Goal: Task Accomplishment & Management: Complete application form

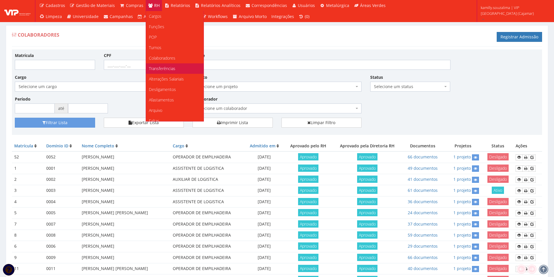
scroll to position [58, 0]
click at [165, 64] on link "Faltas" at bounding box center [175, 63] width 58 height 10
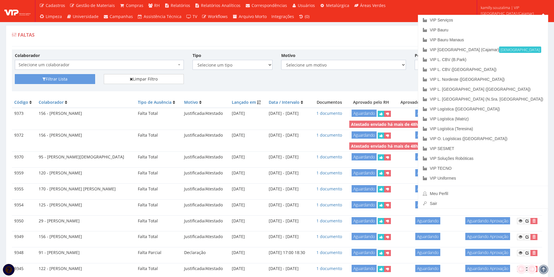
click at [363, 47] on div "Faltas Registrar Falta" at bounding box center [277, 37] width 530 height 17
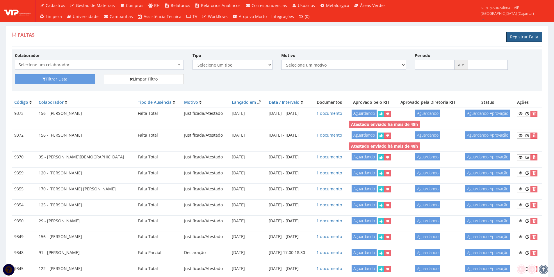
drag, startPoint x: 522, startPoint y: 36, endPoint x: 436, endPoint y: 51, distance: 87.2
click at [522, 36] on link "Registrar Falta" at bounding box center [525, 37] width 36 height 10
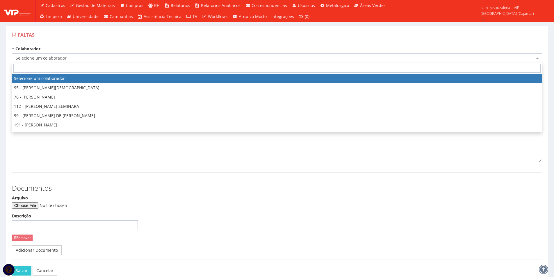
click at [56, 59] on span "Selecione um colaborador" at bounding box center [275, 58] width 519 height 6
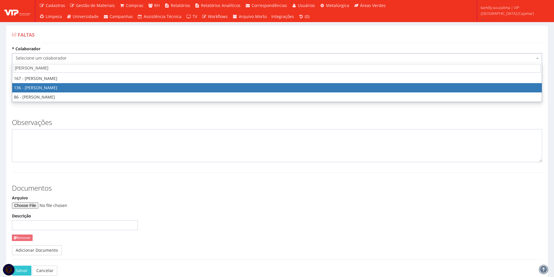
type input "igor"
select select "3890"
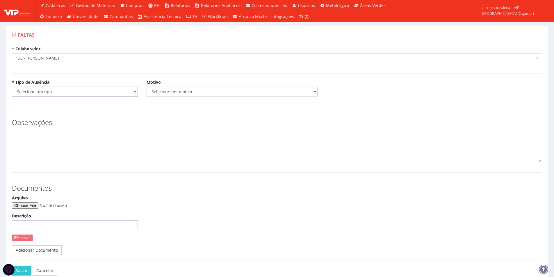
click at [55, 90] on select "Selecione um tipo Falta Total Falta Parcial Afastamento Férias" at bounding box center [75, 92] width 126 height 10
select select "total"
click at [12, 87] on select "Selecione um tipo Falta Total Falta Parcial Afastamento Férias" at bounding box center [75, 92] width 126 height 10
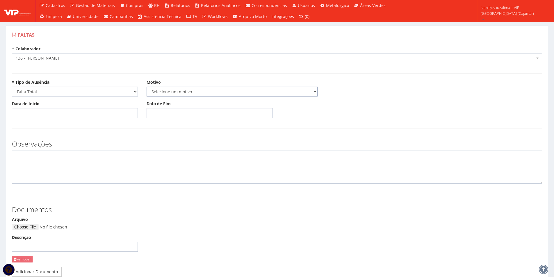
click at [172, 88] on select "Selecione um motivo Acidente Atestado Atraso Declaração Determinação Judicial D…" at bounding box center [232, 92] width 171 height 10
select select "atestado"
click at [147, 87] on select "Selecione um motivo Acidente Atestado Atraso Declaração Determinação Judicial D…" at bounding box center [232, 92] width 171 height 10
click at [104, 113] on input "Data de Início" at bounding box center [75, 113] width 126 height 10
type input "03/09/2025"
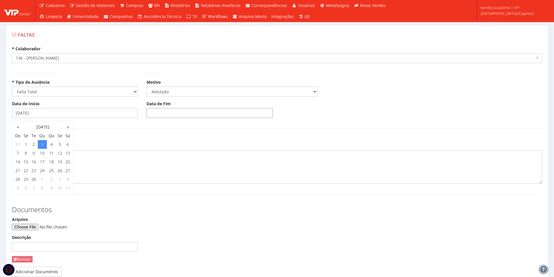
click at [164, 109] on input "Data de Fim" at bounding box center [210, 113] width 126 height 10
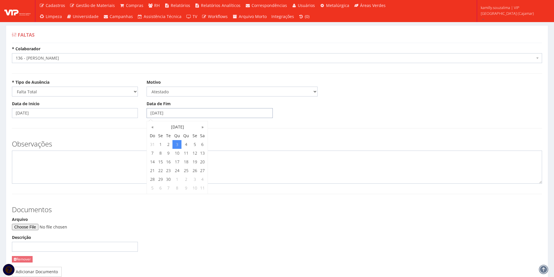
type input "03/09/2025"
click at [90, 157] on textarea at bounding box center [277, 167] width 530 height 33
type textarea "c"
type textarea "CID: J069"
click at [31, 227] on input "Arquivo" at bounding box center [51, 227] width 79 height 6
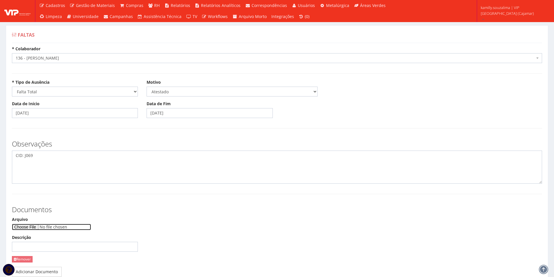
type input "C:\fakepath\image (1).png"
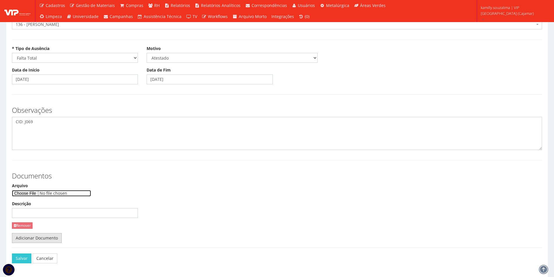
scroll to position [55, 0]
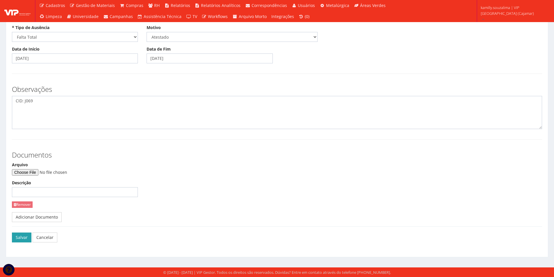
click at [19, 237] on button "Salvar" at bounding box center [21, 238] width 19 height 10
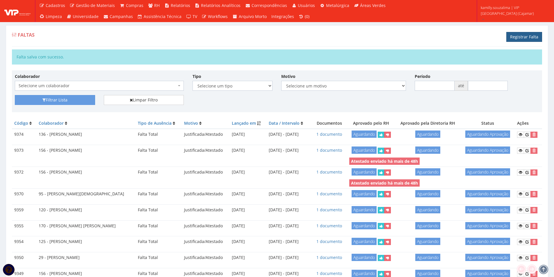
click at [519, 34] on link "Registrar Falta" at bounding box center [525, 37] width 36 height 10
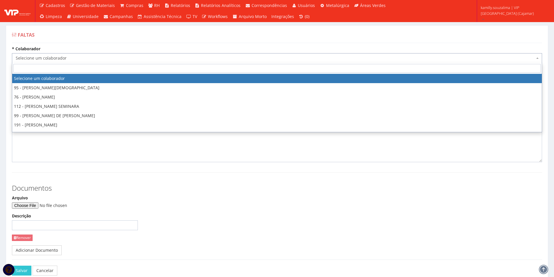
click at [115, 58] on span "Selecione um colaborador" at bounding box center [275, 58] width 519 height 6
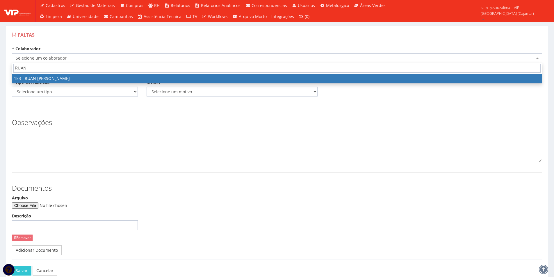
type input "RUAN"
select select "3951"
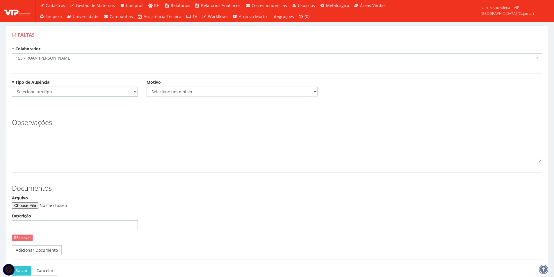
click at [55, 89] on select "Selecione um tipo Falta Total Falta Parcial Afastamento Férias" at bounding box center [75, 92] width 126 height 10
select select "total"
click at [12, 87] on select "Selecione um tipo Falta Total Falta Parcial Afastamento Férias" at bounding box center [75, 92] width 126 height 10
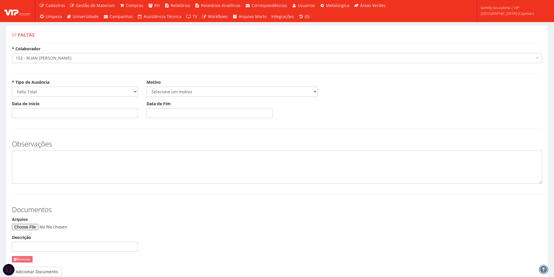
click at [162, 97] on div "* Tipo de Ausência Selecione um tipo Falta Total Falta Parcial Afastamento Féri…" at bounding box center [277, 90] width 539 height 22
click at [164, 94] on select "Selecione um motivo Acidente Atestado Atraso Declaração Determinação Judicial D…" at bounding box center [232, 92] width 171 height 10
select select "atestado"
click at [147, 87] on select "Selecione um motivo Acidente Atestado Atraso Declaração Determinação Judicial D…" at bounding box center [232, 92] width 171 height 10
click at [95, 113] on input "Data de Início" at bounding box center [75, 113] width 126 height 10
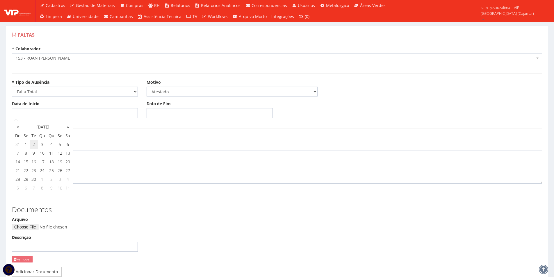
drag, startPoint x: 34, startPoint y: 143, endPoint x: 71, endPoint y: 132, distance: 39.0
click at [34, 143] on td "2" at bounding box center [34, 144] width 8 height 9
type input "02/09/2025"
click at [163, 112] on input "Data de Fim" at bounding box center [210, 113] width 126 height 10
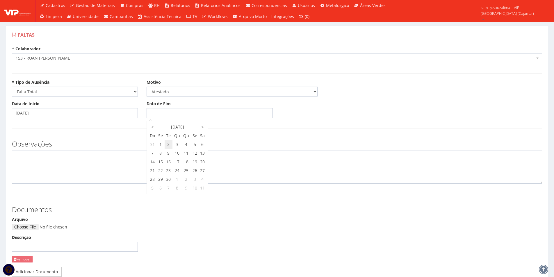
click at [167, 145] on td "2" at bounding box center [169, 144] width 8 height 9
click at [180, 145] on td "3" at bounding box center [177, 144] width 9 height 9
click at [184, 145] on td "4" at bounding box center [186, 144] width 9 height 9
type input "04/09/2025"
click at [103, 173] on textarea at bounding box center [277, 167] width 530 height 33
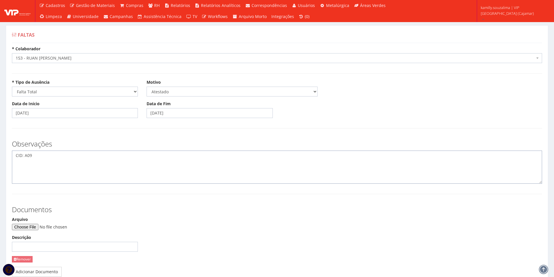
type textarea "CID: A09"
click at [29, 231] on div "Arquivo Descrição Remover" at bounding box center [75, 242] width 135 height 50
click at [31, 227] on input "Arquivo" at bounding box center [51, 227] width 79 height 6
type input "C:\fakepath\Atestado do Ruan (1) (1).jpg"
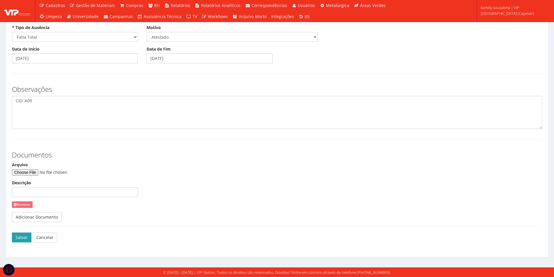
click at [16, 238] on button "Salvar" at bounding box center [21, 238] width 19 height 10
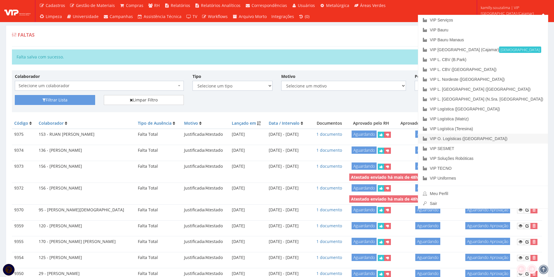
click at [510, 139] on link "VIP O. Logísticas ([GEOGRAPHIC_DATA])" at bounding box center [483, 139] width 130 height 10
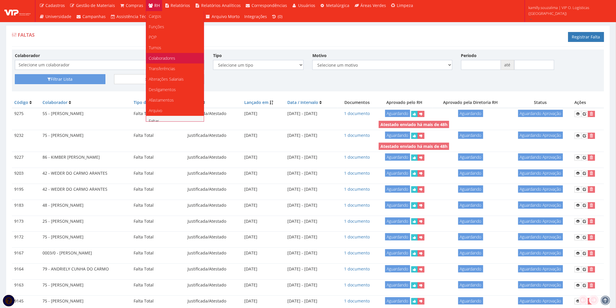
click at [172, 59] on span "Colaboradores" at bounding box center [162, 58] width 26 height 6
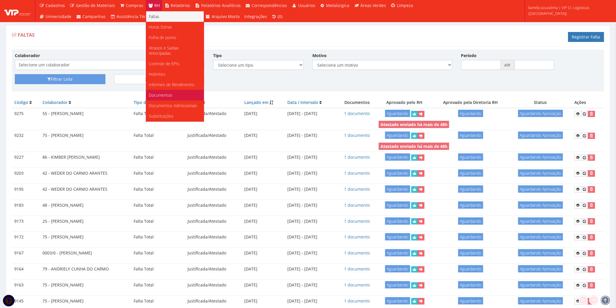
scroll to position [109, 0]
click at [166, 92] on span "Documentos" at bounding box center [161, 95] width 24 height 6
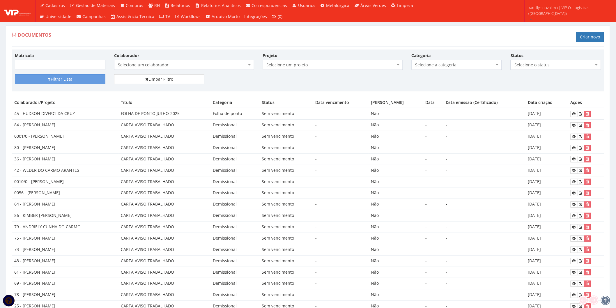
click at [451, 66] on span "Selecione a categoria" at bounding box center [454, 65] width 79 height 6
type input "HOL"
drag, startPoint x: 447, startPoint y: 85, endPoint x: 273, endPoint y: 71, distance: 174.3
select select "holerite"
click at [203, 59] on div "Colaborador Selecione um colaborador 0011/0 - ADENILTON OLIVEIRA DOS SANTOS (De…" at bounding box center [184, 60] width 149 height 17
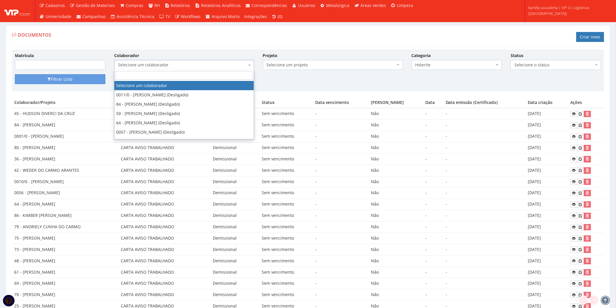
drag, startPoint x: 212, startPoint y: 68, endPoint x: 212, endPoint y: 65, distance: 3.5
click at [212, 68] on span "Selecione um colaborador" at bounding box center [184, 65] width 140 height 10
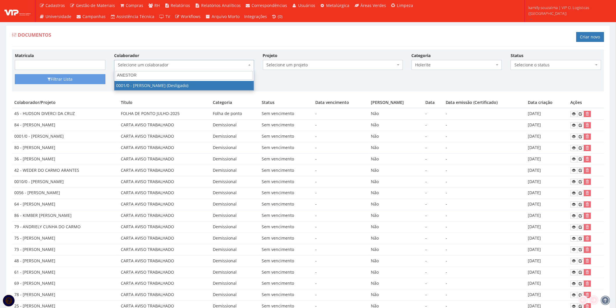
type input "ANESTOR"
drag, startPoint x: 212, startPoint y: 82, endPoint x: 160, endPoint y: 79, distance: 51.6
select select "1220"
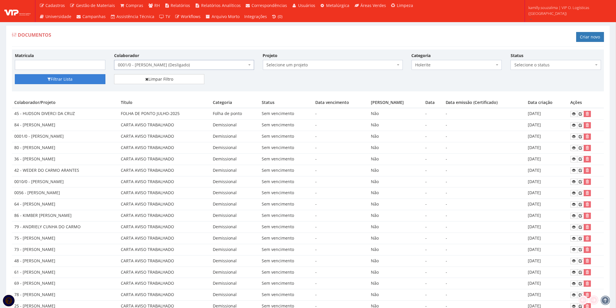
click at [99, 79] on button "Filtrar Lista" at bounding box center [60, 79] width 90 height 10
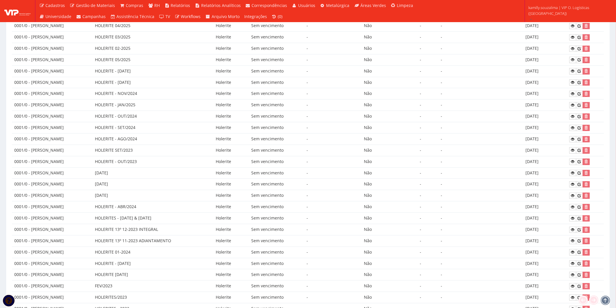
scroll to position [15, 0]
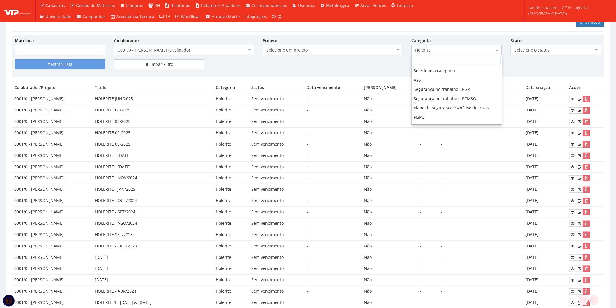
click at [428, 47] on span "Holerite" at bounding box center [454, 50] width 79 height 6
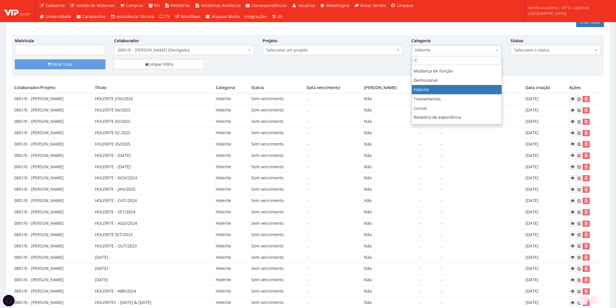
scroll to position [0, 0]
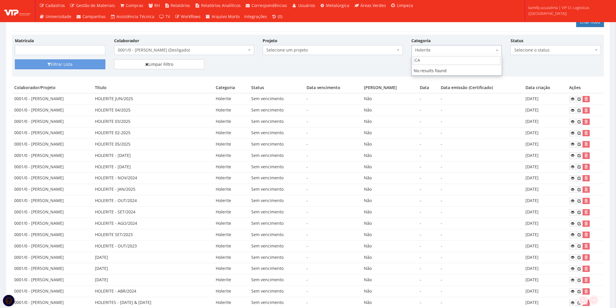
type input "C"
type input "PO"
drag, startPoint x: 418, startPoint y: 70, endPoint x: 208, endPoint y: 44, distance: 211.4
select select "folha_ponto"
click at [81, 61] on button "Filtrar Lista" at bounding box center [60, 64] width 90 height 10
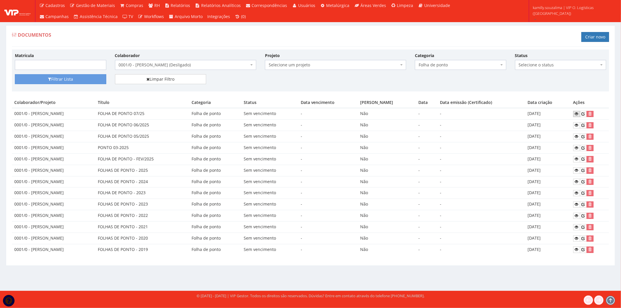
click at [577, 113] on icon at bounding box center [576, 114] width 3 height 4
click at [475, 63] on span "Folha de ponto" at bounding box center [458, 65] width 80 height 6
type input "HOL"
drag, startPoint x: 463, startPoint y: 84, endPoint x: 211, endPoint y: 92, distance: 251.5
select select "holerite"
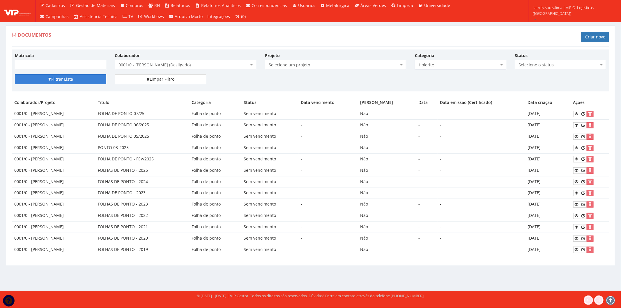
click at [92, 81] on button "Filtrar Lista" at bounding box center [60, 79] width 91 height 10
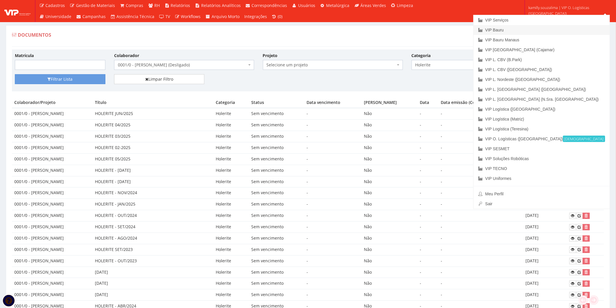
click at [561, 27] on link "VIP Bauru" at bounding box center [541, 30] width 136 height 10
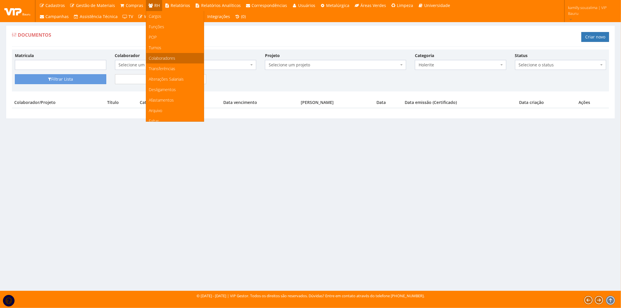
click at [177, 61] on link "Colaboradores" at bounding box center [175, 58] width 58 height 10
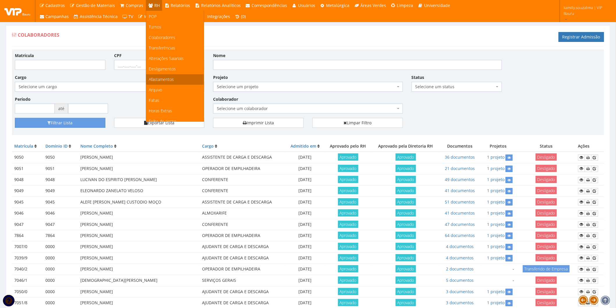
scroll to position [32, 0]
click at [158, 91] on link "Faltas" at bounding box center [175, 89] width 58 height 10
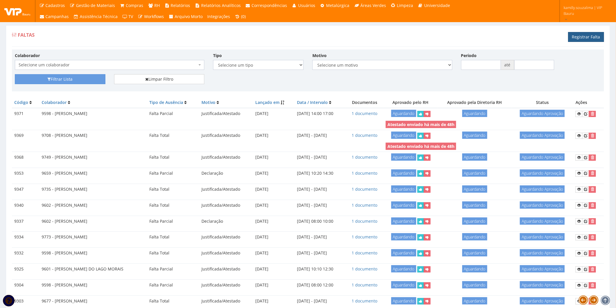
click at [587, 35] on link "Registrar Falta" at bounding box center [586, 37] width 36 height 10
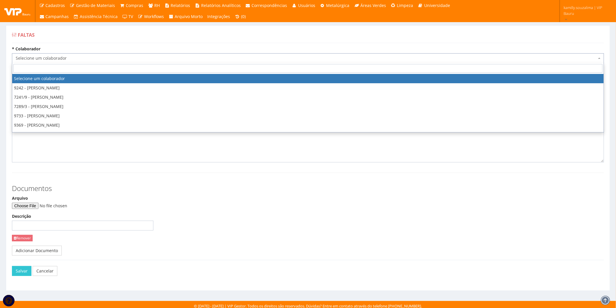
click at [123, 55] on span "Selecione um colaborador" at bounding box center [306, 58] width 581 height 6
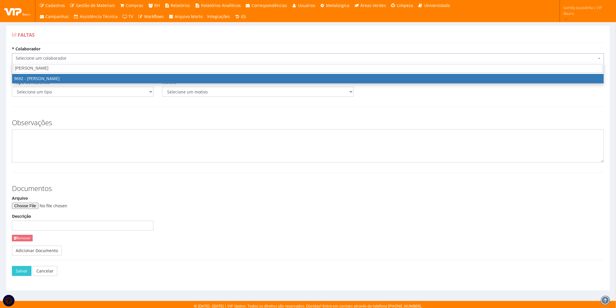
type input "jose ad"
select select "3943"
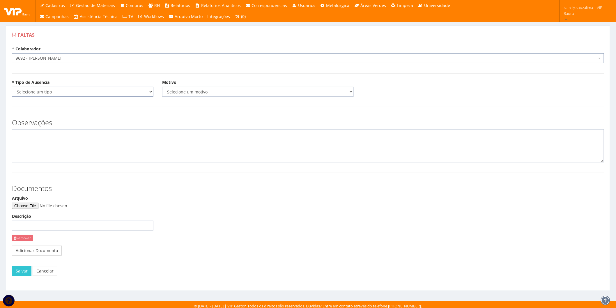
click at [68, 92] on select "Selecione um tipo Falta Total Falta Parcial Afastamento Férias" at bounding box center [82, 92] width 141 height 10
select select "total"
click at [12, 87] on select "Selecione um tipo Falta Total Falta Parcial Afastamento Férias" at bounding box center [82, 92] width 141 height 10
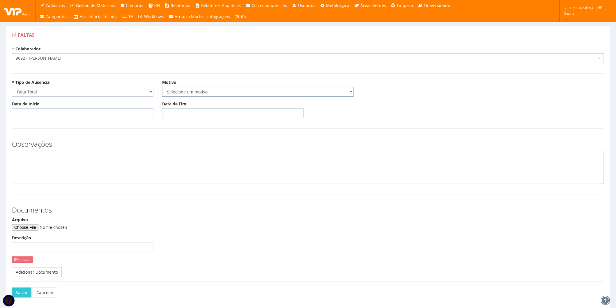
click at [181, 89] on select "Selecione um motivo Acidente Atestado Atraso Declaração Determinação Judicial D…" at bounding box center [257, 92] width 191 height 10
select select "atestado"
click at [162, 87] on select "Selecione um motivo Acidente Atestado Atraso Declaração Determinação Judicial D…" at bounding box center [257, 92] width 191 height 10
click at [61, 111] on input "Data de Início" at bounding box center [82, 113] width 141 height 10
click at [16, 128] on th "«" at bounding box center [18, 127] width 8 height 9
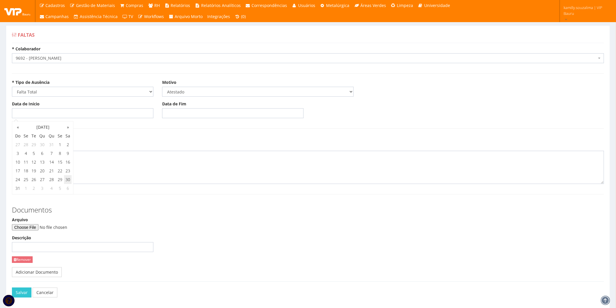
click at [71, 179] on td "30" at bounding box center [68, 179] width 8 height 9
type input "30/08/2025"
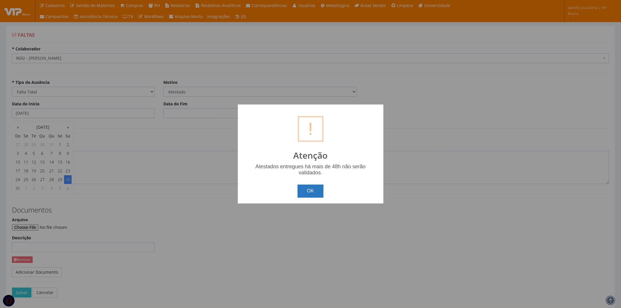
click at [306, 191] on button "OK" at bounding box center [310, 190] width 26 height 13
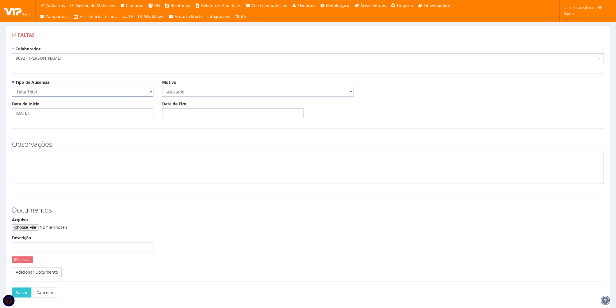
click at [70, 92] on select "Selecione um tipo Falta Total Falta Parcial Afastamento Férias" at bounding box center [82, 92] width 141 height 10
select select "parcial"
click at [12, 87] on select "Selecione um tipo Falta Total Falta Parcial Afastamento Férias" at bounding box center [82, 92] width 141 height 10
click at [57, 115] on input "Data" at bounding box center [82, 113] width 141 height 10
click at [18, 123] on th "«" at bounding box center [18, 127] width 8 height 9
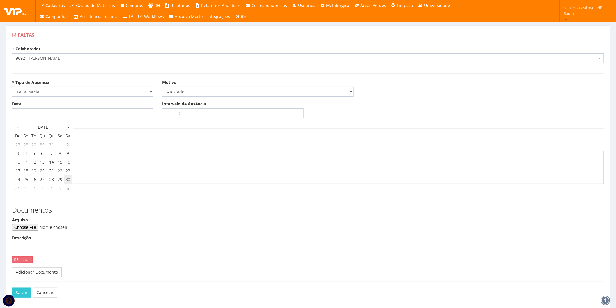
click at [68, 181] on td "30" at bounding box center [68, 179] width 8 height 9
type input "30/08/2025"
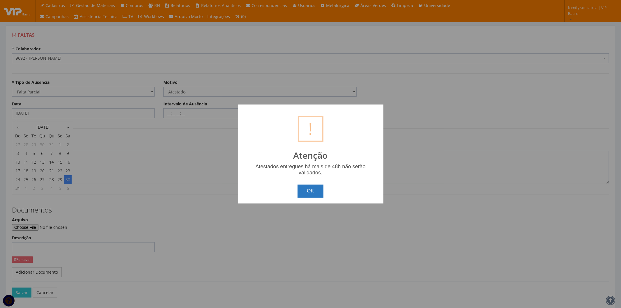
click at [302, 189] on button "OK" at bounding box center [310, 190] width 26 height 13
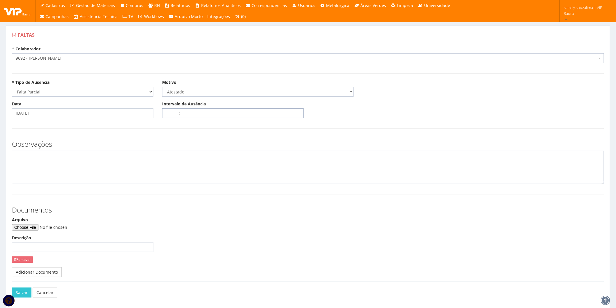
click at [186, 115] on input "Intervalo de Ausência" at bounding box center [232, 113] width 141 height 10
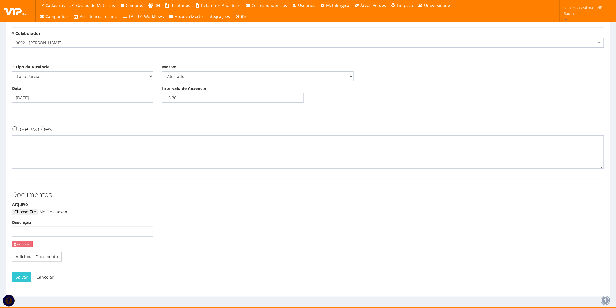
scroll to position [24, 0]
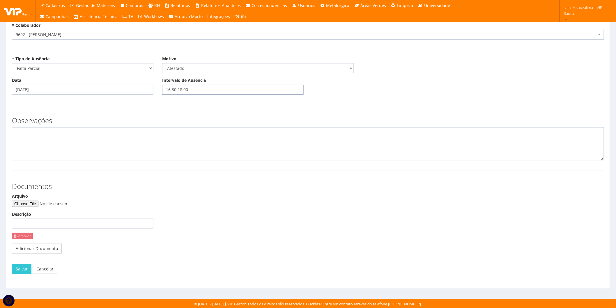
type input "16:30 18:00"
click at [42, 205] on input "Arquivo" at bounding box center [51, 203] width 79 height 6
type input "C:\fakepath\PHOTO-2025-08-30-17-50-03.jpg"
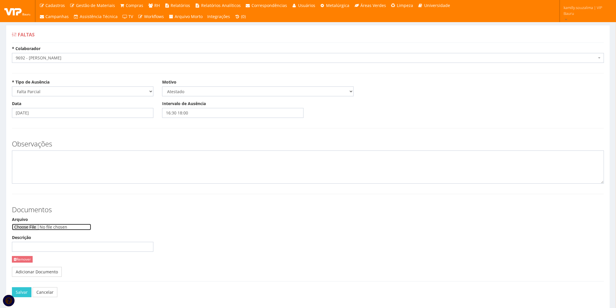
scroll to position [0, 0]
click at [208, 94] on select "Selecione um motivo Acidente Atestado Atraso Declaração Determinação Judicial D…" at bounding box center [257, 92] width 191 height 10
select select "declaracao"
click at [162, 87] on select "Selecione um motivo Acidente Atestado Atraso Declaração Determinação Judicial D…" at bounding box center [257, 92] width 191 height 10
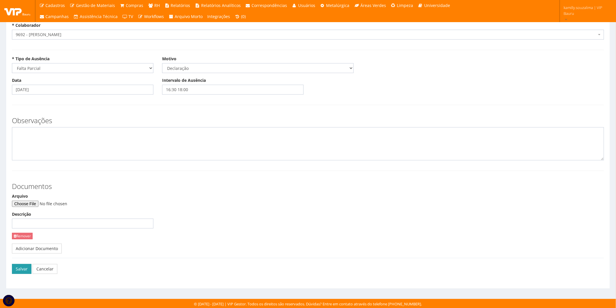
click at [19, 268] on button "Salvar" at bounding box center [21, 269] width 19 height 10
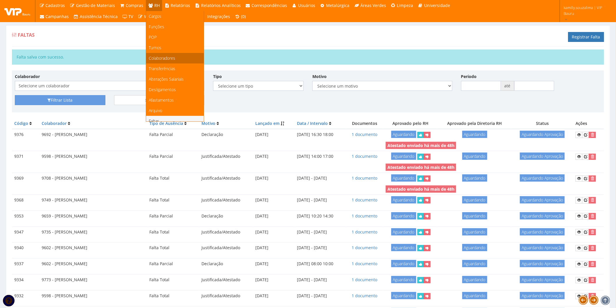
drag, startPoint x: 158, startPoint y: 57, endPoint x: 129, endPoint y: 43, distance: 32.0
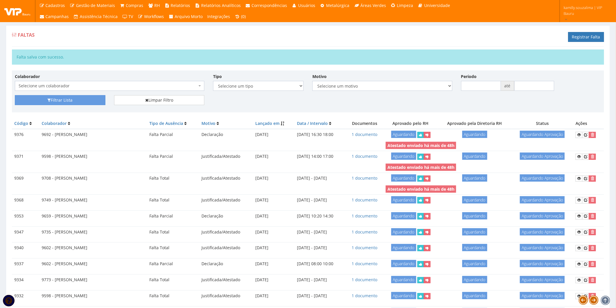
click at [0, 0] on span "Colaboradores" at bounding box center [0, 0] width 0 height 0
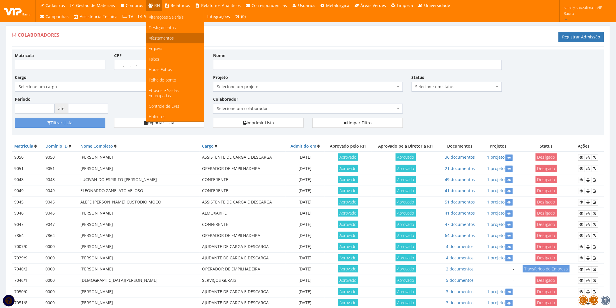
scroll to position [65, 0]
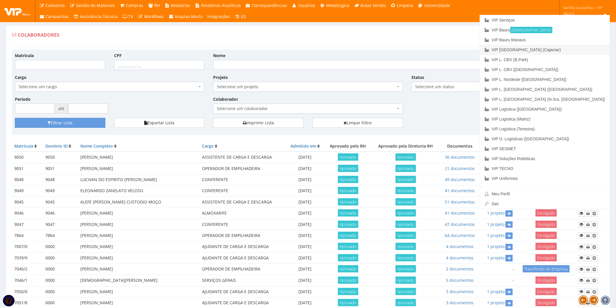
click at [558, 51] on link "VIP [GEOGRAPHIC_DATA] (Cajamar)" at bounding box center [545, 50] width 130 height 10
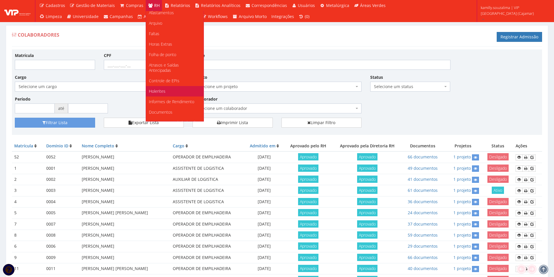
scroll to position [110, 0]
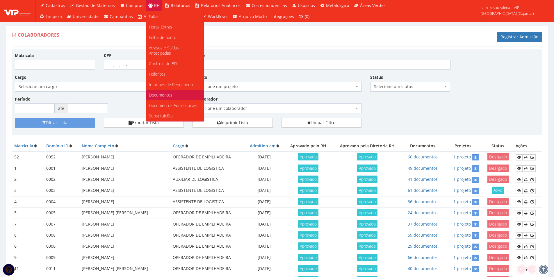
click at [166, 92] on span "Documentos" at bounding box center [161, 95] width 24 height 6
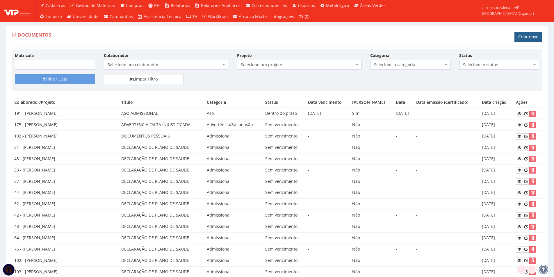
click at [516, 34] on link "Criar novo" at bounding box center [529, 37] width 28 height 10
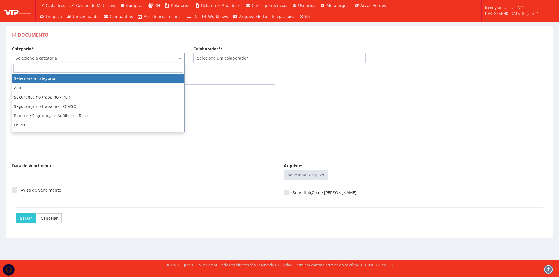
click at [92, 57] on span "Selecione a categoria" at bounding box center [96, 58] width 161 height 6
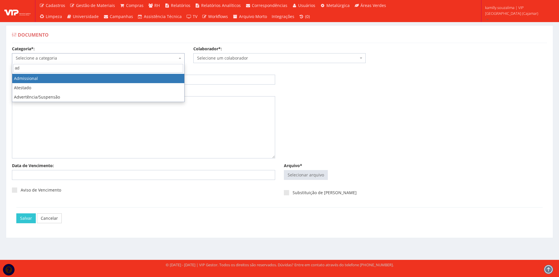
type input "ad"
drag, startPoint x: 109, startPoint y: 78, endPoint x: 200, endPoint y: 60, distance: 92.8
select select "admissional"
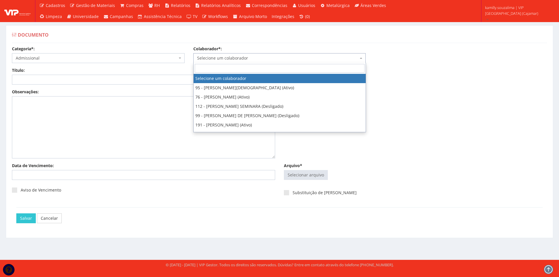
drag, startPoint x: 205, startPoint y: 58, endPoint x: 208, endPoint y: 55, distance: 4.3
click at [207, 57] on span "Selecione um colaborador" at bounding box center [277, 58] width 161 height 6
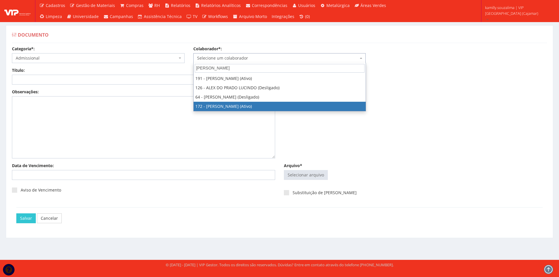
type input "alex"
select select "4060"
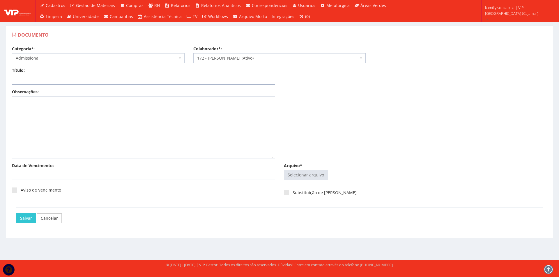
click at [177, 84] on input "Título:" at bounding box center [143, 80] width 263 height 10
type input "DOCUMENTOS PESSOAIS"
click at [292, 174] on input "Arquivo*" at bounding box center [305, 175] width 43 height 9
type input "C:\fakepath\#Vacinajá_merged.pdf"
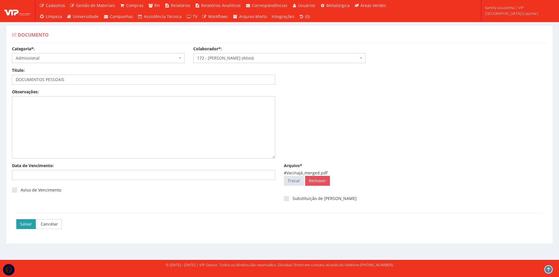
click at [24, 224] on input "Salvar" at bounding box center [25, 224] width 19 height 10
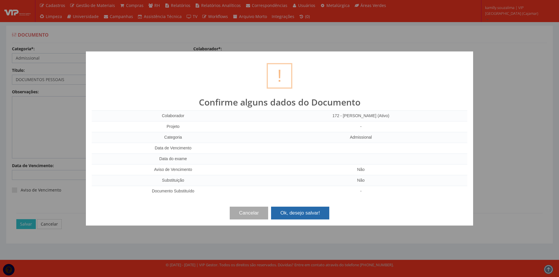
drag, startPoint x: 298, startPoint y: 209, endPoint x: 221, endPoint y: 175, distance: 84.0
click at [298, 208] on button "Ok, desejo salvar!" at bounding box center [300, 213] width 58 height 13
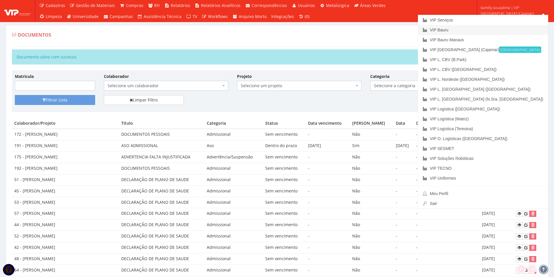
click at [500, 31] on link "VIP Bauru" at bounding box center [483, 30] width 130 height 10
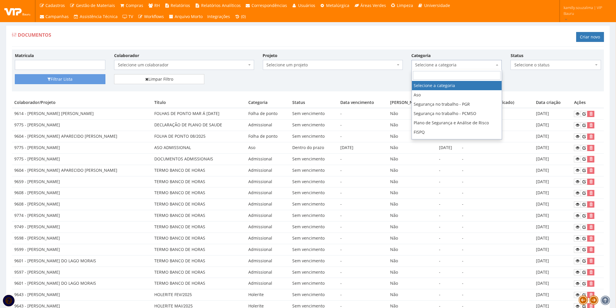
click at [467, 62] on span "Selecione a categoria" at bounding box center [454, 65] width 79 height 6
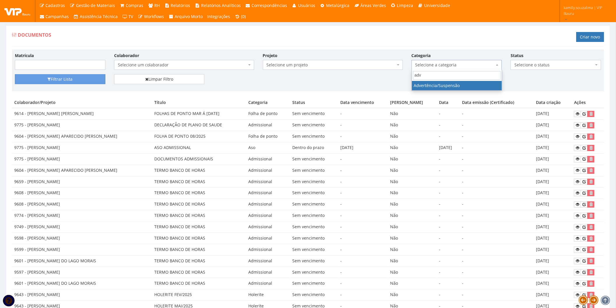
type input "adv"
select select "advertencia_suspensao"
click at [167, 63] on span "Selecione um colaborador" at bounding box center [182, 65] width 129 height 6
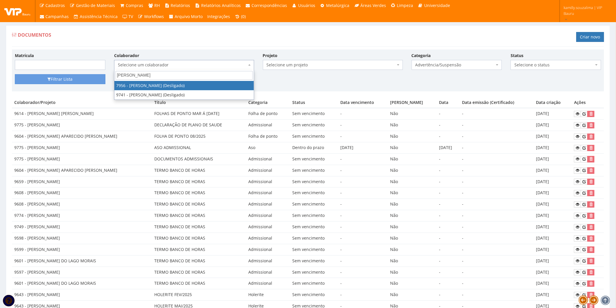
type input "alex s"
select select "2109"
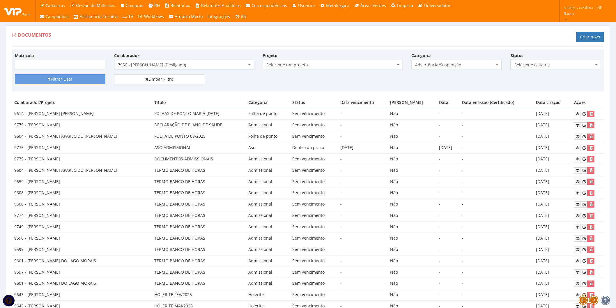
click at [212, 65] on span "7956 - ALEX SANDER OLDANI ROSA (Desligado)" at bounding box center [182, 65] width 129 height 6
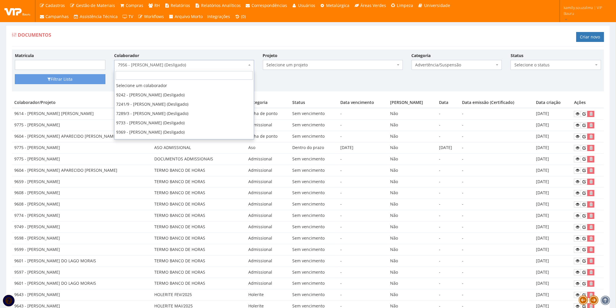
scroll to position [465, 0]
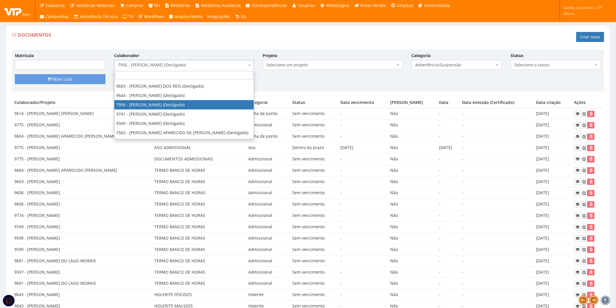
click at [320, 50] on div "Matrícula Colaborador Selecione um colaborador 9242 - ABEL ROSA PEREIRA (Deslig…" at bounding box center [308, 70] width 592 height 42
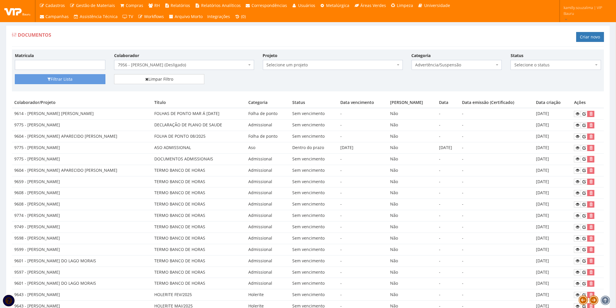
click at [201, 46] on div "Documentos Criar novo" at bounding box center [308, 37] width 592 height 17
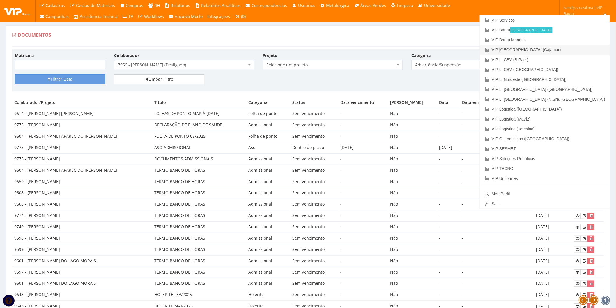
click at [564, 51] on link "VIP [GEOGRAPHIC_DATA] (Cajamar)" at bounding box center [545, 50] width 130 height 10
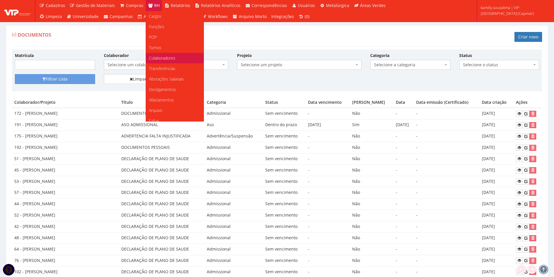
click at [168, 59] on span "Colaboradores" at bounding box center [162, 58] width 26 height 6
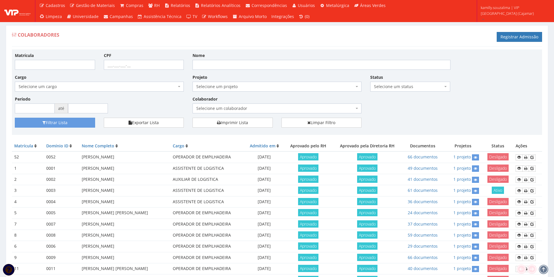
click at [383, 113] on div "Matrícula CPF Nome Cargo Selecione um cargo G1046 D0029 - 4110-05 - AGENTE DE A…" at bounding box center [276, 84] width 533 height 65
click at [405, 88] on span "Selecione um status" at bounding box center [408, 87] width 69 height 6
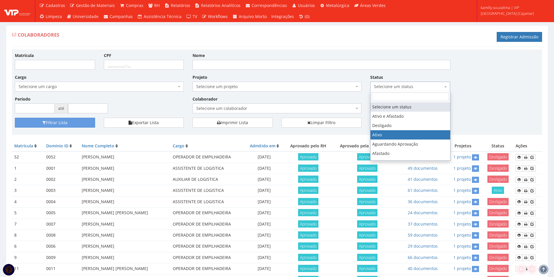
select select "1"
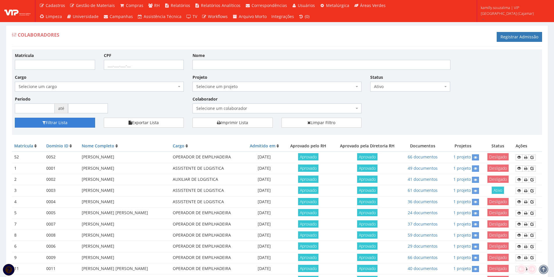
click at [61, 125] on button "Filtrar Lista" at bounding box center [55, 123] width 80 height 10
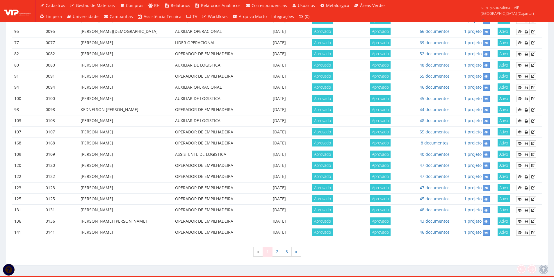
scroll to position [257, 0]
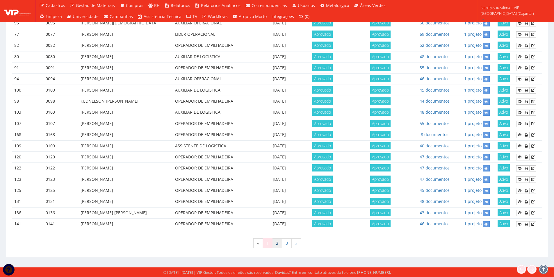
click at [279, 246] on link "2" at bounding box center [277, 244] width 10 height 10
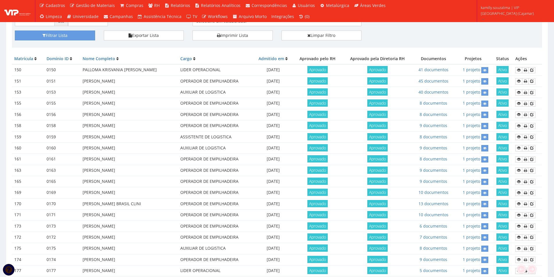
scroll to position [58, 0]
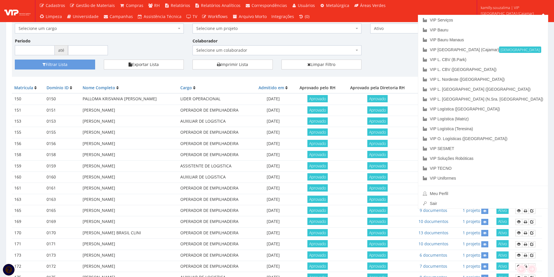
click at [450, 50] on div "Matrícula CPF Nome Cargo Selecione um cargo G1046 D0029 - 4110-05 - AGENTE DE A…" at bounding box center [276, 26] width 533 height 65
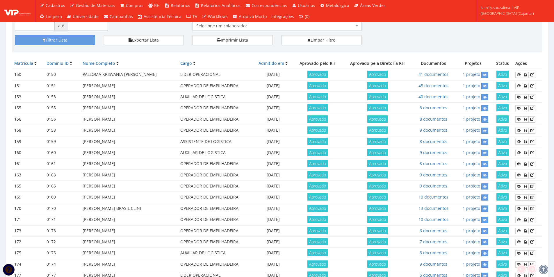
scroll to position [82, 0]
click at [429, 132] on link "9 documentos" at bounding box center [434, 131] width 28 height 6
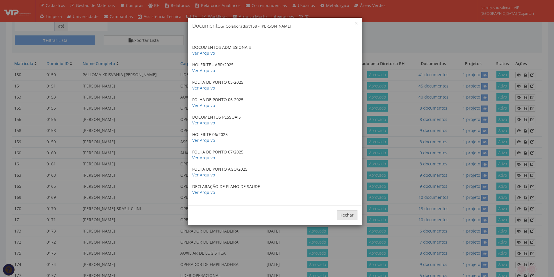
click at [347, 217] on button "Fechar" at bounding box center [347, 215] width 21 height 10
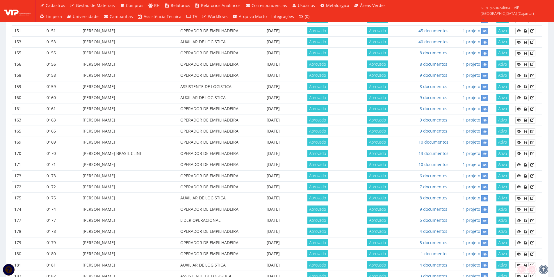
scroll to position [111, 0]
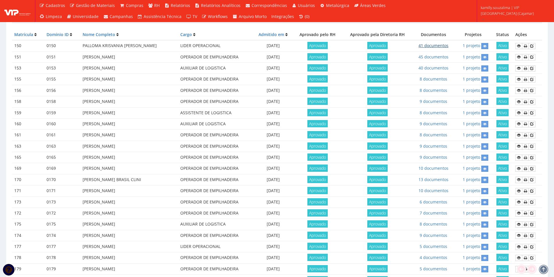
click at [436, 44] on link "41 documentos" at bounding box center [434, 46] width 30 height 6
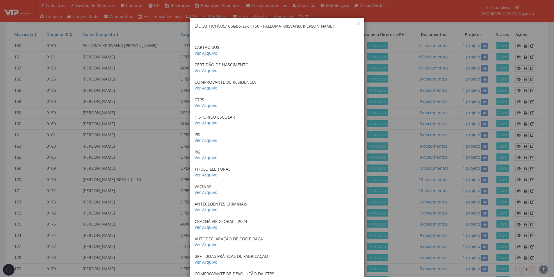
click at [406, 134] on div "× Documentos / Colaborador: 150 - PALLOMA KRISVANIA FELIX DA SILVA CARTÃO SUS V…" at bounding box center [277, 138] width 554 height 277
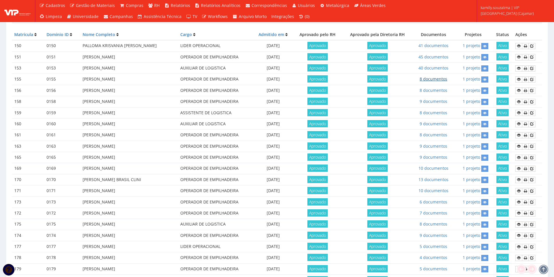
click at [433, 79] on link "8 documentos" at bounding box center [434, 79] width 28 height 6
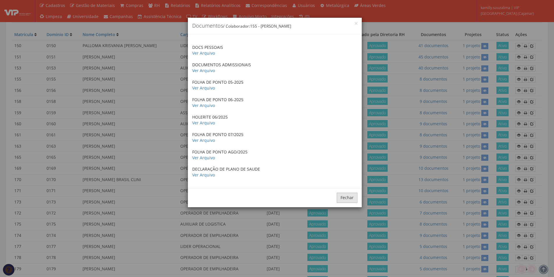
drag, startPoint x: 354, startPoint y: 200, endPoint x: 364, endPoint y: 183, distance: 19.9
click at [354, 200] on button "Fechar" at bounding box center [347, 198] width 21 height 10
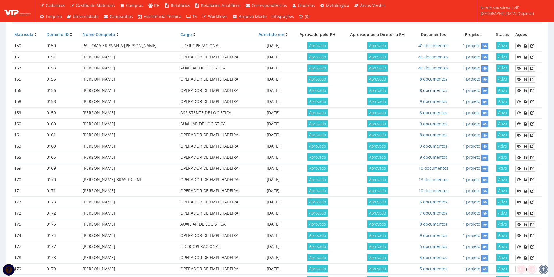
click at [435, 91] on link "8 documentos" at bounding box center [434, 91] width 28 height 6
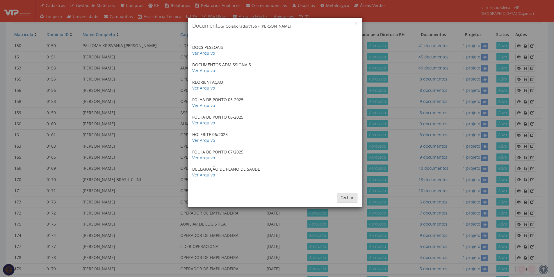
click at [349, 200] on button "Fechar" at bounding box center [347, 198] width 21 height 10
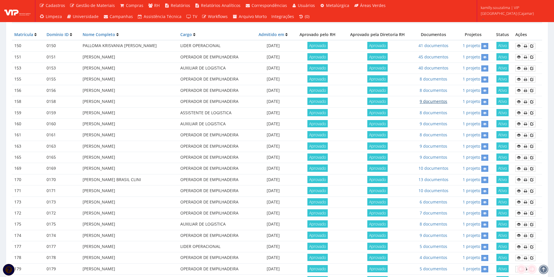
click at [432, 101] on link "9 documentos" at bounding box center [434, 102] width 28 height 6
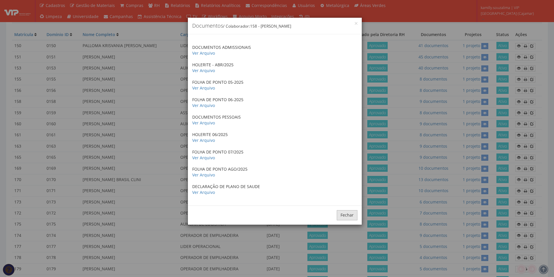
click at [351, 216] on button "Fechar" at bounding box center [347, 215] width 21 height 10
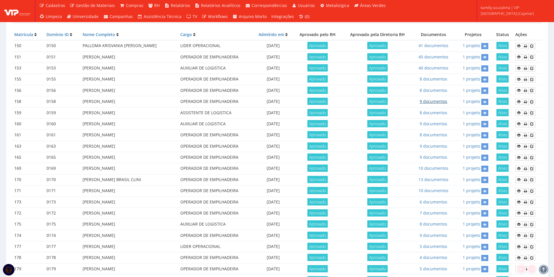
click at [429, 101] on link "9 documentos" at bounding box center [434, 102] width 28 height 6
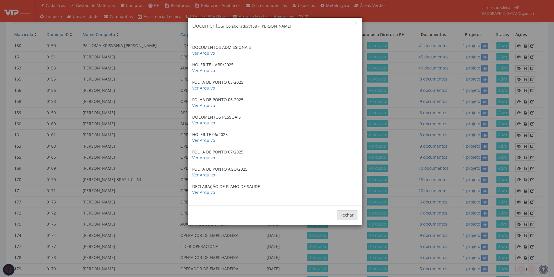
click at [344, 213] on button "Fechar" at bounding box center [347, 215] width 21 height 10
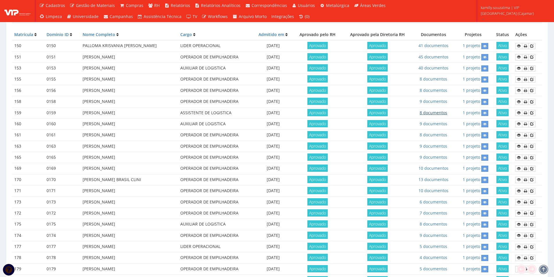
click at [430, 113] on link "8 documentos" at bounding box center [434, 113] width 28 height 6
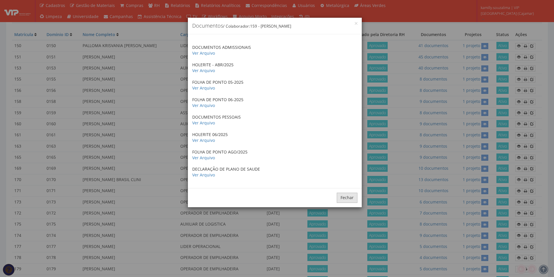
click at [346, 193] on button "Fechar" at bounding box center [347, 198] width 21 height 10
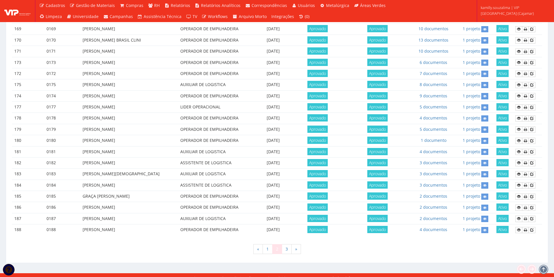
scroll to position [257, 0]
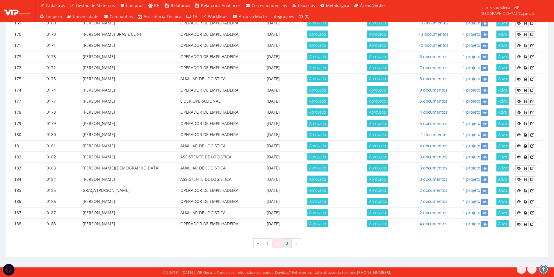
click at [285, 244] on link "3" at bounding box center [287, 244] width 10 height 10
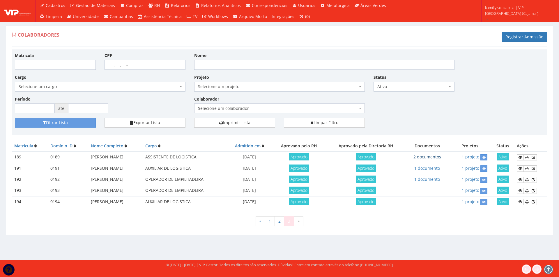
click at [430, 157] on link "2 documentos" at bounding box center [427, 157] width 28 height 6
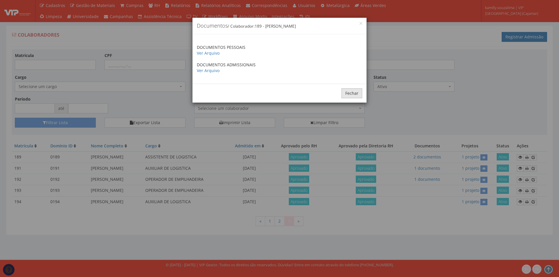
click at [354, 91] on button "Fechar" at bounding box center [351, 93] width 21 height 10
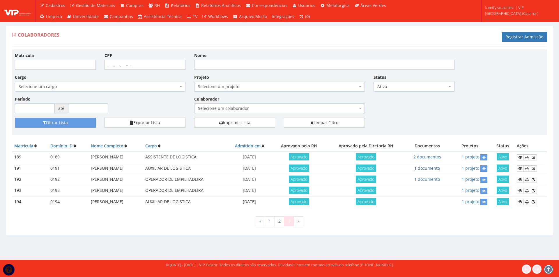
click at [440, 167] on link "1 documento" at bounding box center [427, 169] width 26 height 6
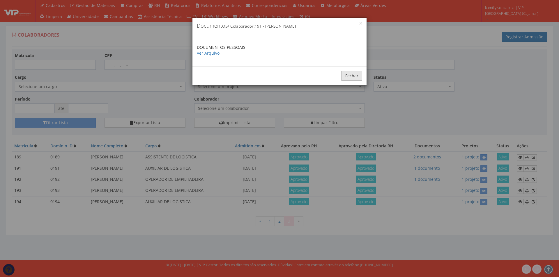
click at [343, 76] on button "Fechar" at bounding box center [351, 76] width 21 height 10
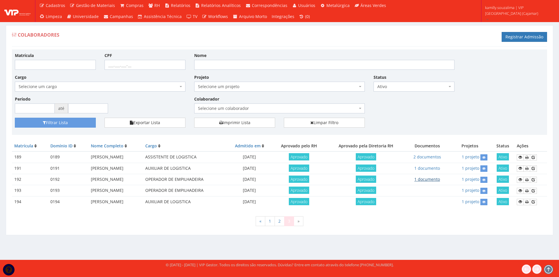
click at [440, 179] on link "1 documento" at bounding box center [427, 180] width 26 height 6
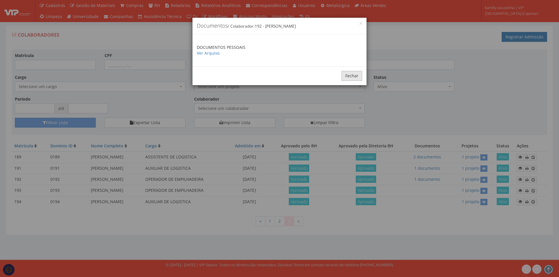
click at [354, 75] on button "Fechar" at bounding box center [351, 76] width 21 height 10
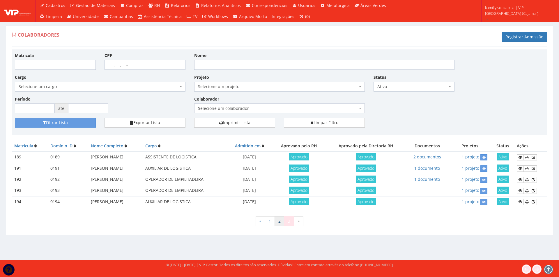
click at [281, 220] on link "2" at bounding box center [279, 221] width 10 height 10
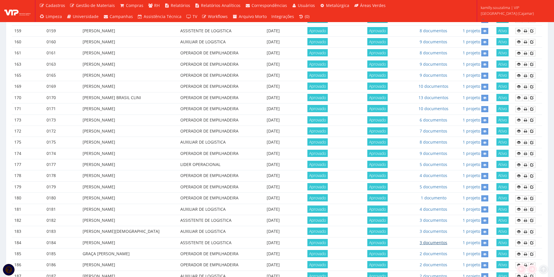
scroll to position [257, 0]
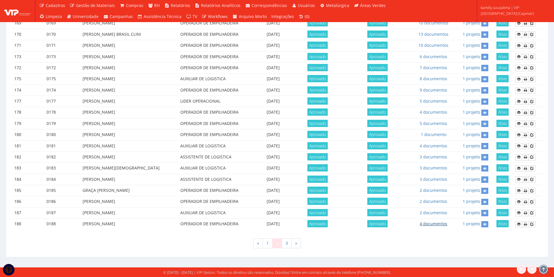
click at [437, 224] on link "4 documentos" at bounding box center [434, 224] width 28 height 6
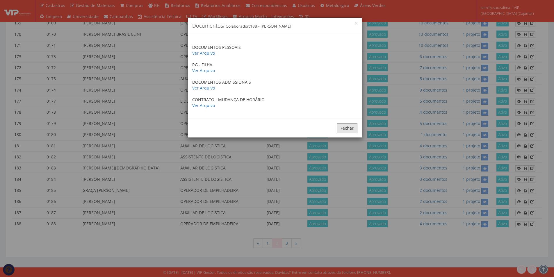
drag, startPoint x: 344, startPoint y: 132, endPoint x: 364, endPoint y: 160, distance: 34.3
click at [344, 132] on button "Fechar" at bounding box center [347, 128] width 21 height 10
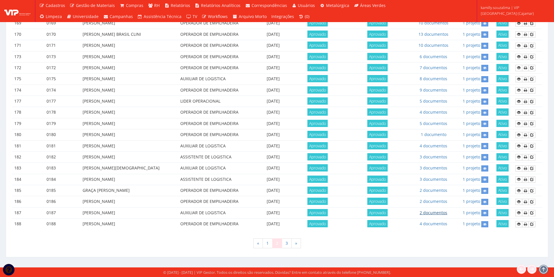
click at [432, 212] on link "2 documentos" at bounding box center [434, 213] width 28 height 6
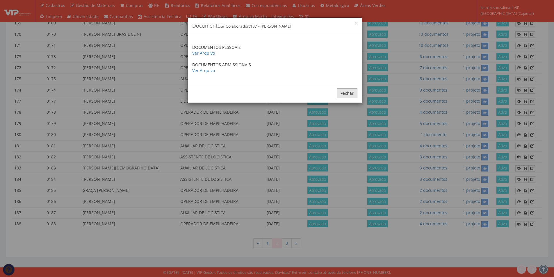
drag, startPoint x: 345, startPoint y: 92, endPoint x: 417, endPoint y: 177, distance: 111.3
click at [346, 93] on button "Fechar" at bounding box center [347, 93] width 21 height 10
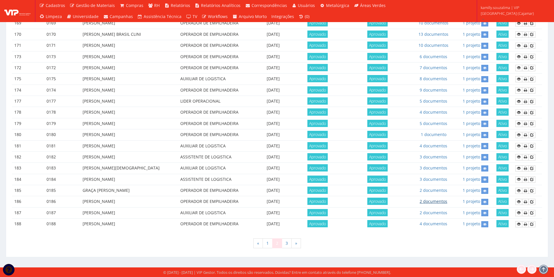
click at [438, 202] on link "2 documentos" at bounding box center [434, 202] width 28 height 6
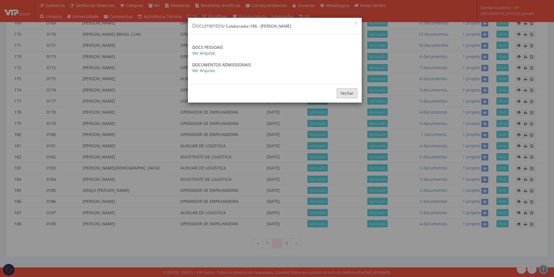
click at [351, 93] on button "Fechar" at bounding box center [347, 93] width 21 height 10
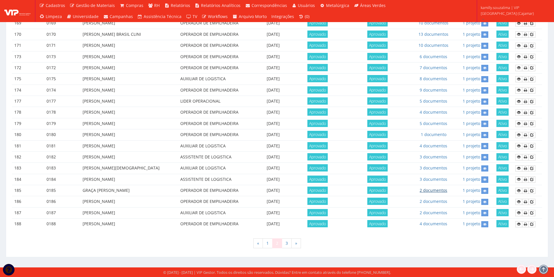
click at [448, 190] on link "2 documentos" at bounding box center [434, 191] width 28 height 6
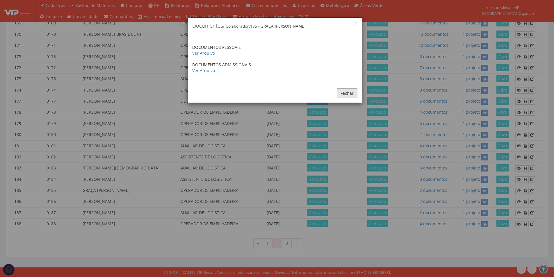
click at [345, 96] on button "Fechar" at bounding box center [347, 93] width 21 height 10
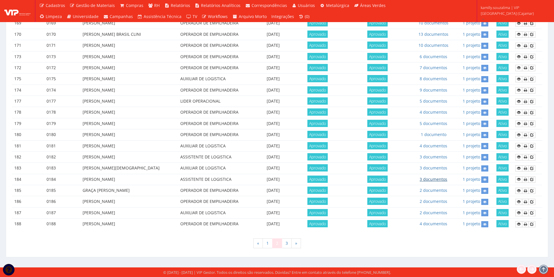
click at [441, 178] on link "3 documentos" at bounding box center [434, 180] width 28 height 6
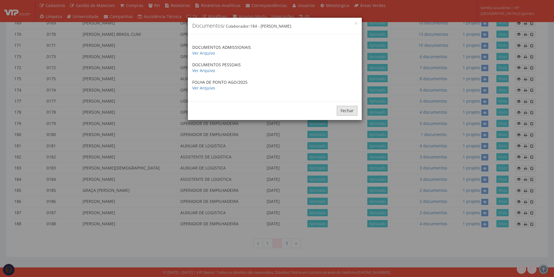
click at [349, 109] on button "Fechar" at bounding box center [347, 111] width 21 height 10
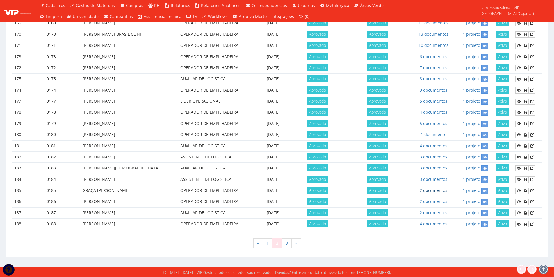
click at [446, 188] on link "2 documentos" at bounding box center [434, 191] width 28 height 6
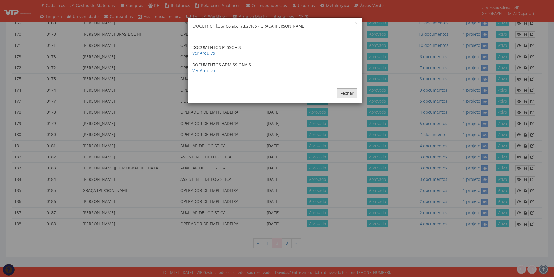
click at [353, 98] on button "Fechar" at bounding box center [347, 93] width 21 height 10
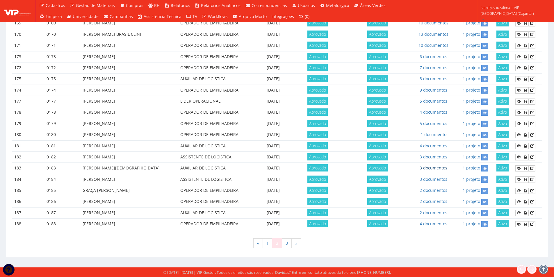
click at [433, 168] on link "3 documentos" at bounding box center [434, 168] width 28 height 6
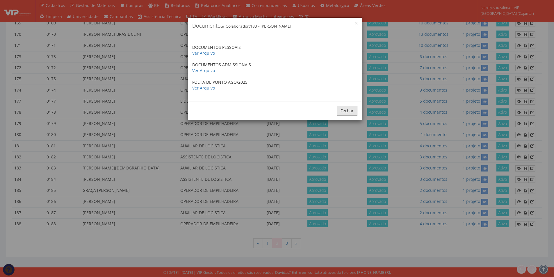
click at [350, 111] on button "Fechar" at bounding box center [347, 111] width 21 height 10
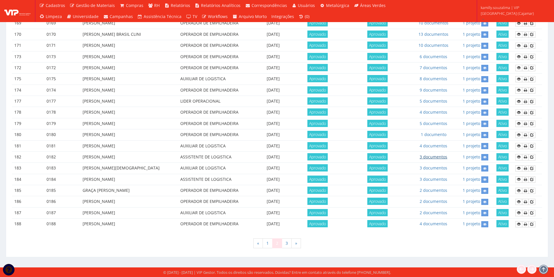
click at [437, 157] on link "3 documentos" at bounding box center [434, 157] width 28 height 6
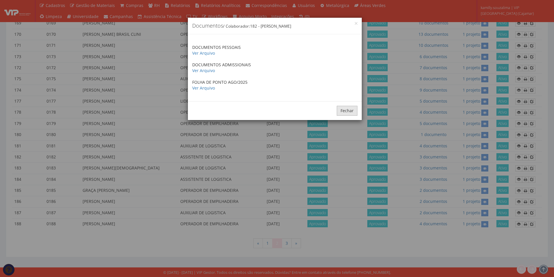
click at [347, 111] on button "Fechar" at bounding box center [347, 111] width 21 height 10
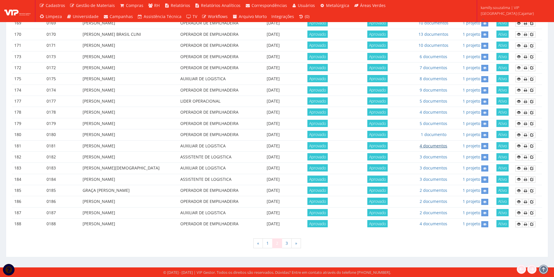
click at [438, 146] on link "4 documentos" at bounding box center [434, 146] width 28 height 6
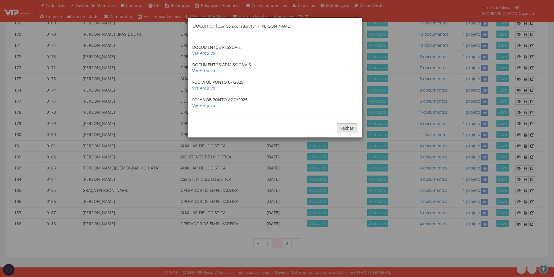
click at [344, 130] on button "Fechar" at bounding box center [347, 128] width 21 height 10
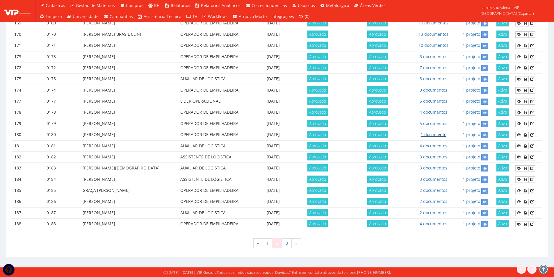
click at [434, 136] on link "1 documento" at bounding box center [434, 135] width 26 height 6
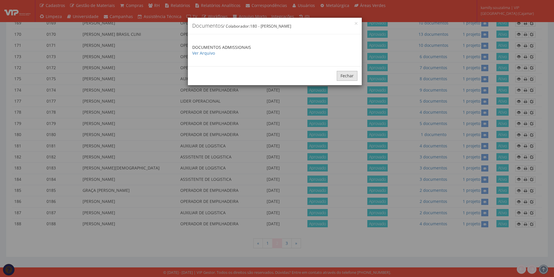
click at [344, 77] on button "Fechar" at bounding box center [347, 76] width 21 height 10
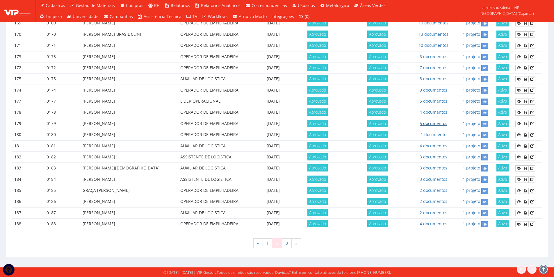
click at [444, 122] on link "5 documentos" at bounding box center [434, 124] width 28 height 6
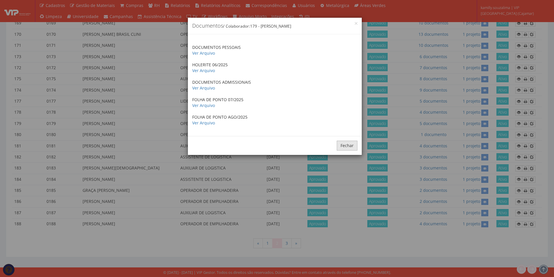
click at [346, 147] on button "Fechar" at bounding box center [347, 146] width 21 height 10
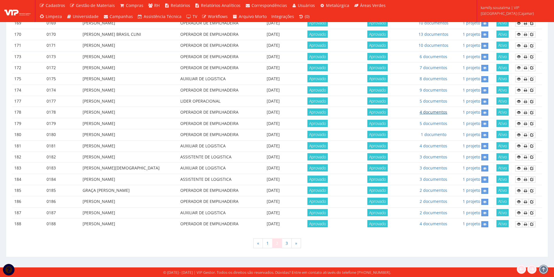
click at [436, 110] on link "4 documentos" at bounding box center [434, 112] width 28 height 6
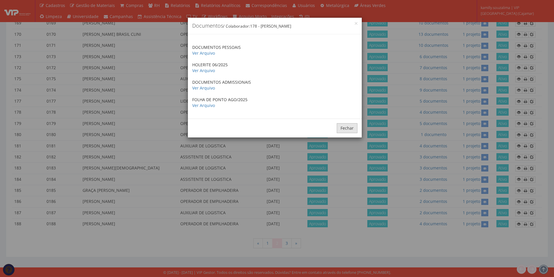
click at [355, 129] on button "Fechar" at bounding box center [347, 128] width 21 height 10
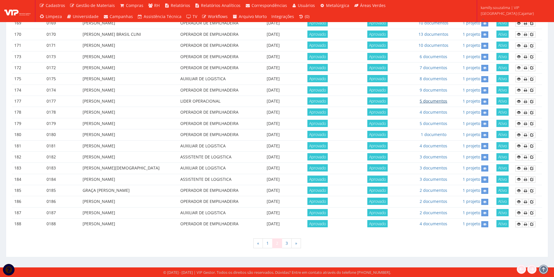
click at [444, 102] on link "5 documentos" at bounding box center [434, 101] width 28 height 6
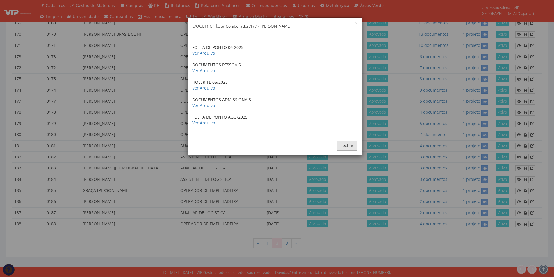
click at [348, 144] on button "Fechar" at bounding box center [347, 146] width 21 height 10
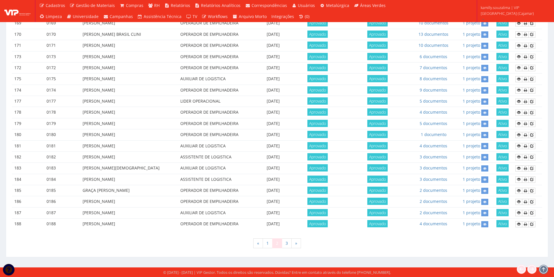
click at [439, 86] on td "9 documentos" at bounding box center [433, 90] width 41 height 11
click at [439, 89] on link "9 documentos" at bounding box center [434, 90] width 28 height 6
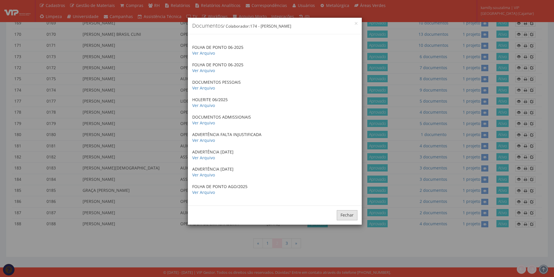
click at [354, 216] on button "Fechar" at bounding box center [347, 215] width 21 height 10
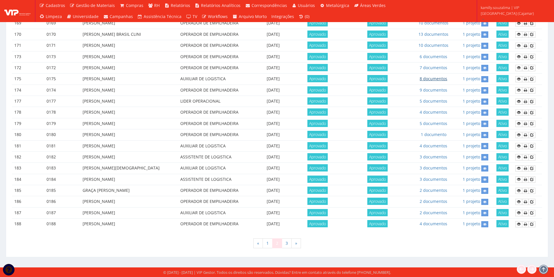
click at [435, 80] on link "8 documentos" at bounding box center [434, 79] width 28 height 6
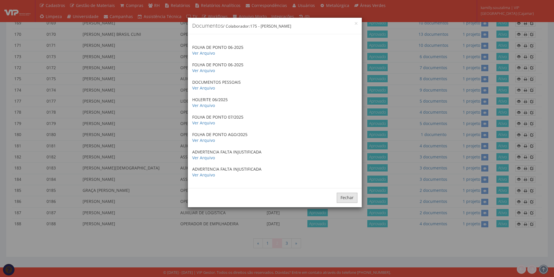
click at [349, 200] on button "Fechar" at bounding box center [347, 198] width 21 height 10
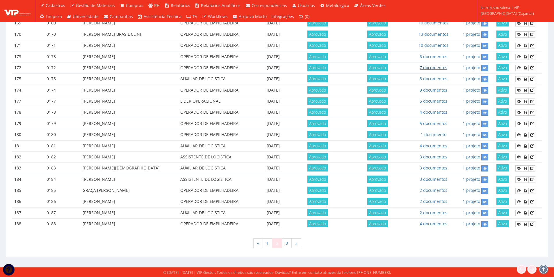
click at [438, 68] on link "7 documentos" at bounding box center [434, 68] width 28 height 6
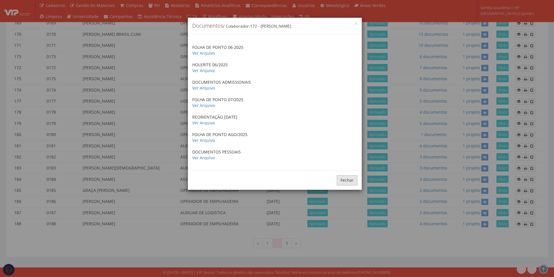
click at [351, 182] on button "Fechar" at bounding box center [347, 180] width 21 height 10
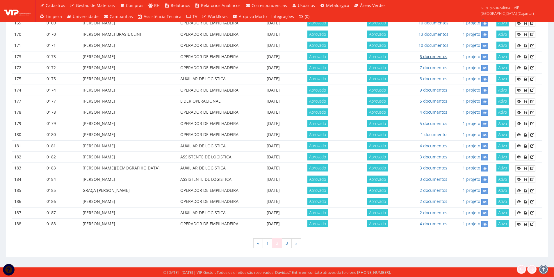
click at [435, 55] on link "6 documentos" at bounding box center [434, 57] width 28 height 6
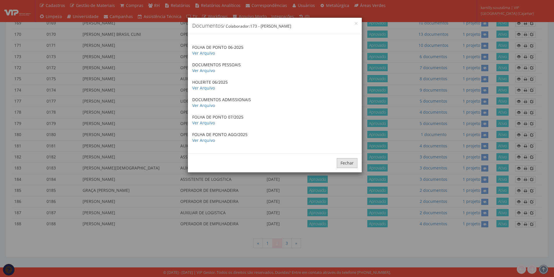
click at [350, 165] on button "Fechar" at bounding box center [347, 163] width 21 height 10
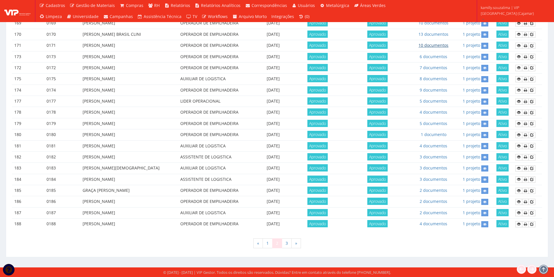
click at [434, 46] on link "10 documentos" at bounding box center [434, 45] width 30 height 6
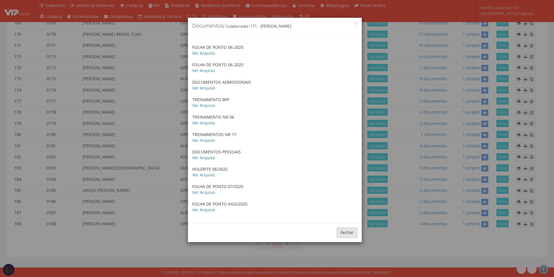
click at [348, 236] on button "Fechar" at bounding box center [347, 233] width 21 height 10
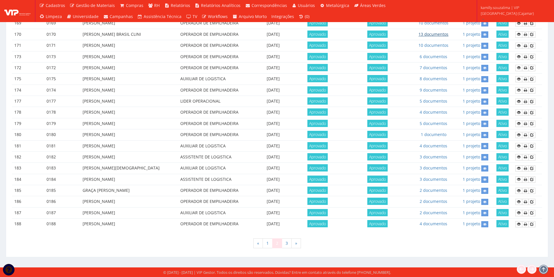
click at [445, 32] on link "13 documentos" at bounding box center [434, 34] width 30 height 6
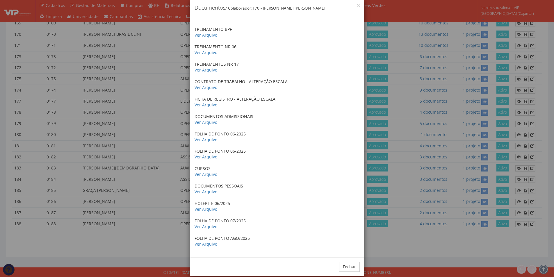
scroll to position [26, 0]
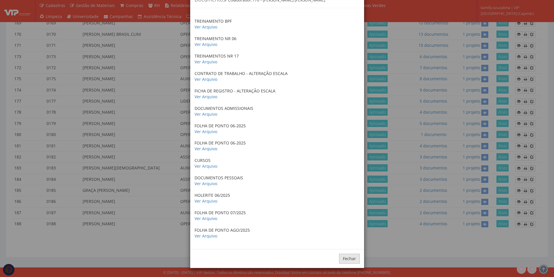
drag, startPoint x: 356, startPoint y: 260, endPoint x: 358, endPoint y: 256, distance: 3.8
click at [356, 259] on button "Fechar" at bounding box center [349, 259] width 21 height 10
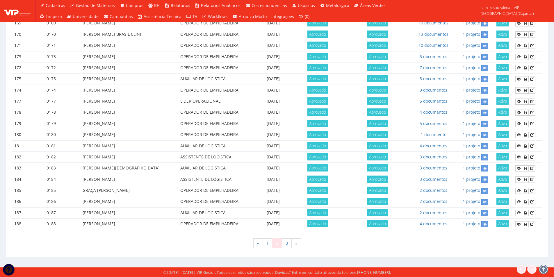
scroll to position [228, 0]
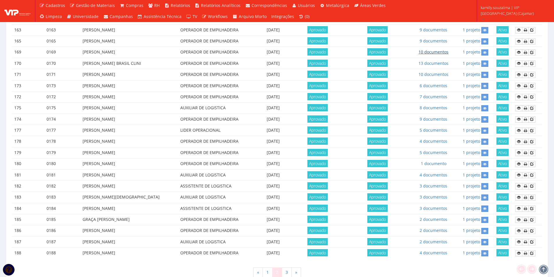
click at [439, 52] on link "10 documentos" at bounding box center [434, 52] width 30 height 6
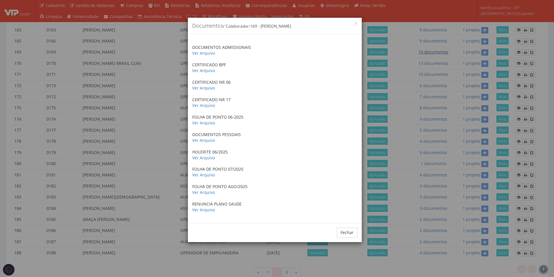
scroll to position [0, 0]
click at [343, 233] on button "Fechar" at bounding box center [347, 233] width 21 height 10
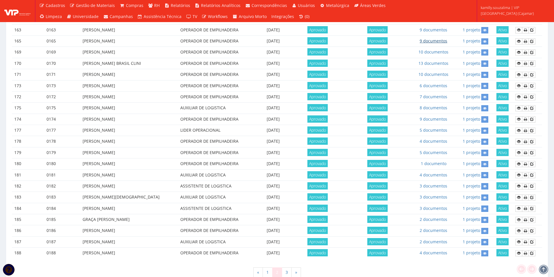
click at [443, 40] on link "9 documentos" at bounding box center [434, 41] width 28 height 6
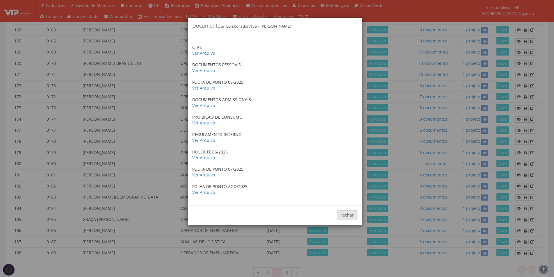
click at [344, 213] on button "Fechar" at bounding box center [347, 215] width 21 height 10
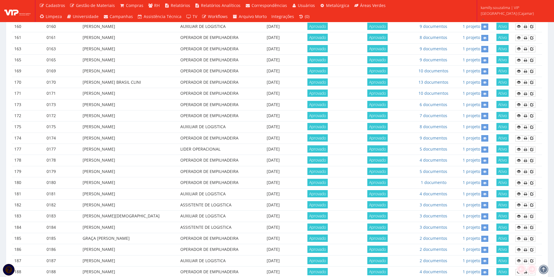
scroll to position [199, 0]
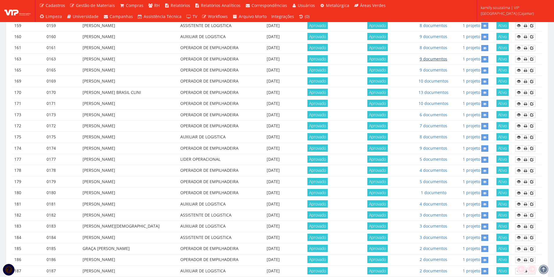
click at [434, 58] on link "9 documentos" at bounding box center [434, 59] width 28 height 6
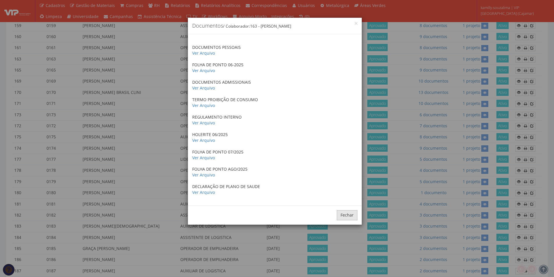
click at [347, 217] on button "Fechar" at bounding box center [347, 215] width 21 height 10
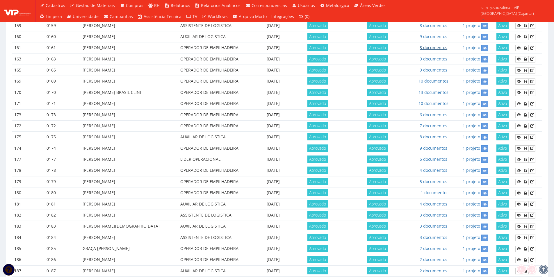
click at [431, 47] on link "8 documentos" at bounding box center [434, 48] width 28 height 6
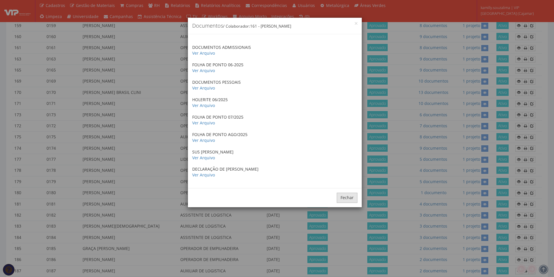
click at [352, 199] on button "Fechar" at bounding box center [347, 198] width 21 height 10
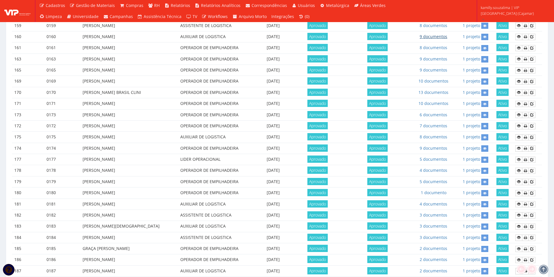
click at [429, 34] on link "9 documentos" at bounding box center [434, 37] width 28 height 6
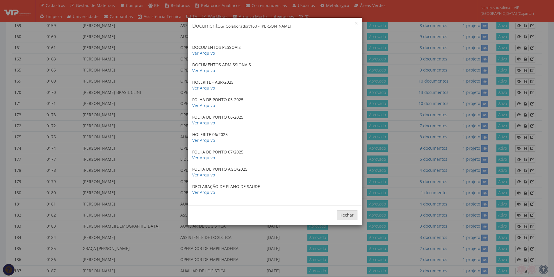
click at [348, 214] on button "Fechar" at bounding box center [347, 215] width 21 height 10
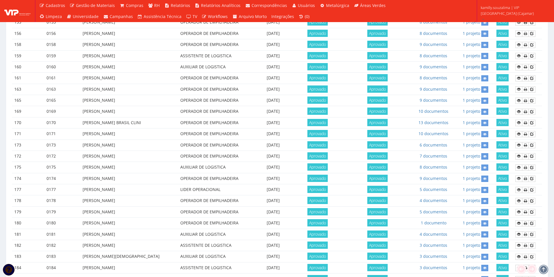
scroll to position [141, 0]
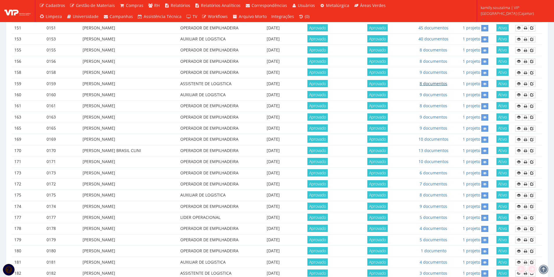
click at [437, 85] on link "8 documentos" at bounding box center [434, 84] width 28 height 6
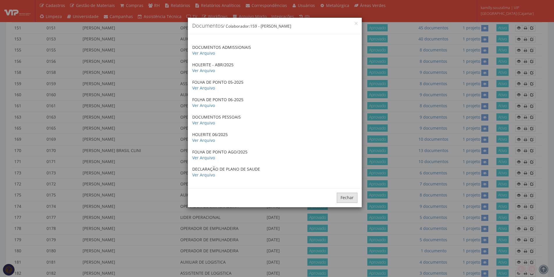
click at [343, 198] on button "Fechar" at bounding box center [347, 198] width 21 height 10
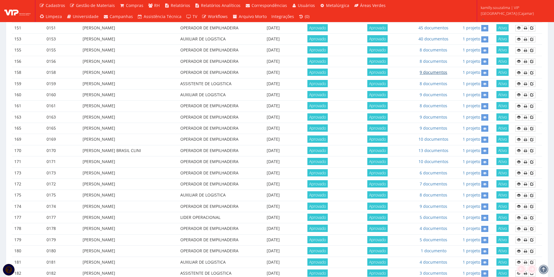
click at [445, 72] on link "9 documentos" at bounding box center [434, 73] width 28 height 6
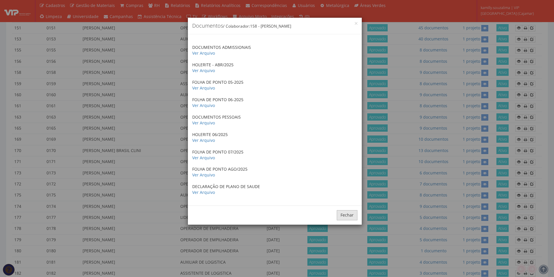
click at [350, 214] on button "Fechar" at bounding box center [347, 215] width 21 height 10
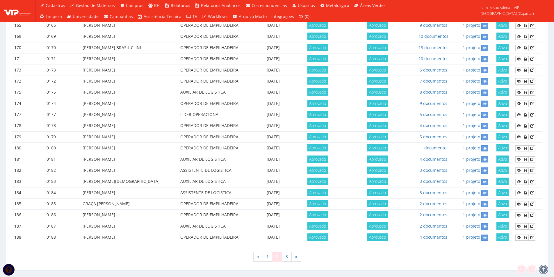
scroll to position [257, 0]
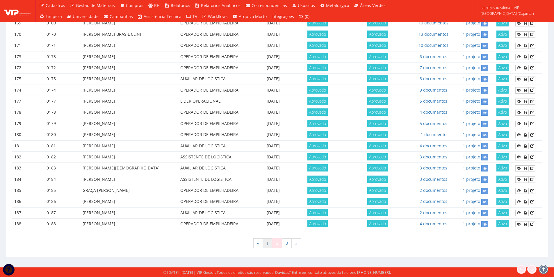
click at [267, 243] on link "1" at bounding box center [268, 244] width 10 height 10
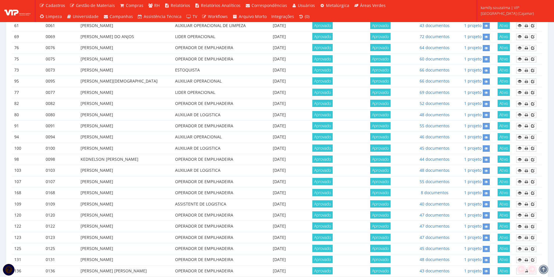
scroll to position [257, 0]
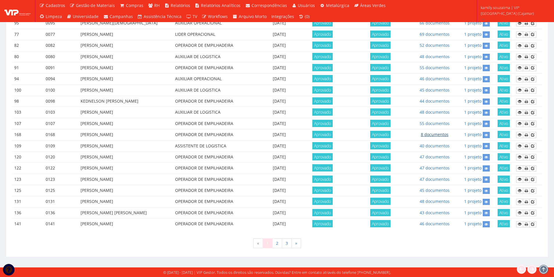
click at [442, 135] on link "8 documentos" at bounding box center [435, 135] width 28 height 6
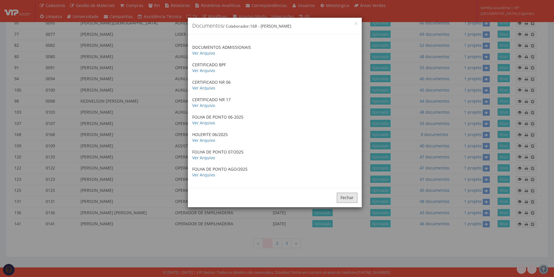
click at [349, 195] on button "Fechar" at bounding box center [347, 198] width 21 height 10
